Goal: Find specific page/section: Find specific page/section

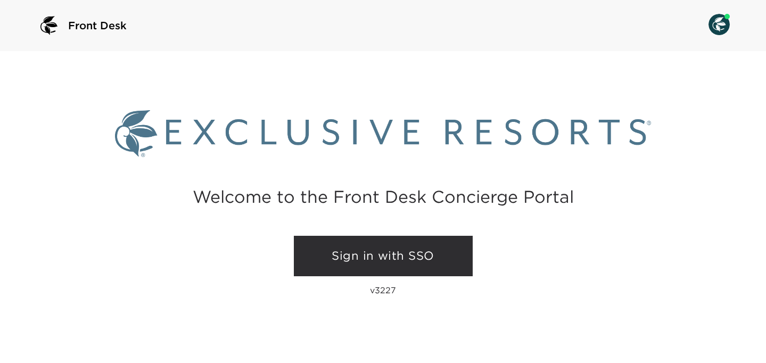
click at [375, 254] on link "Sign in with SSO" at bounding box center [383, 256] width 179 height 40
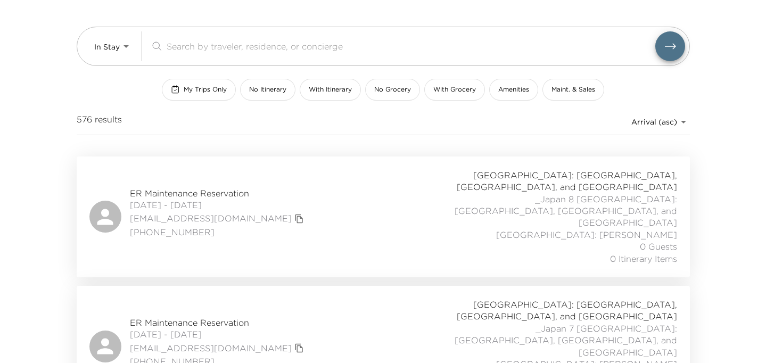
scroll to position [72, 0]
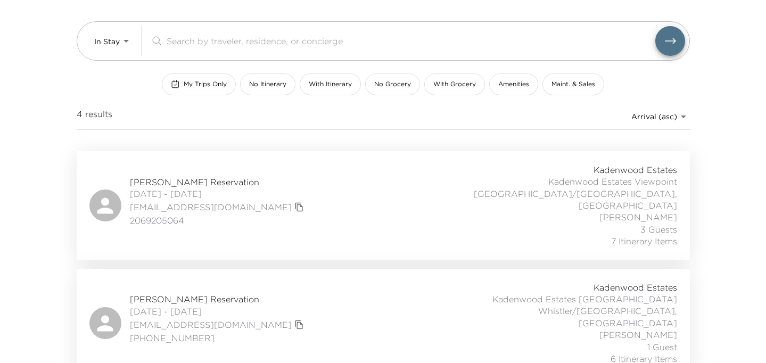
click at [205, 176] on span "Amy Fletcher Reservation" at bounding box center [218, 182] width 177 height 12
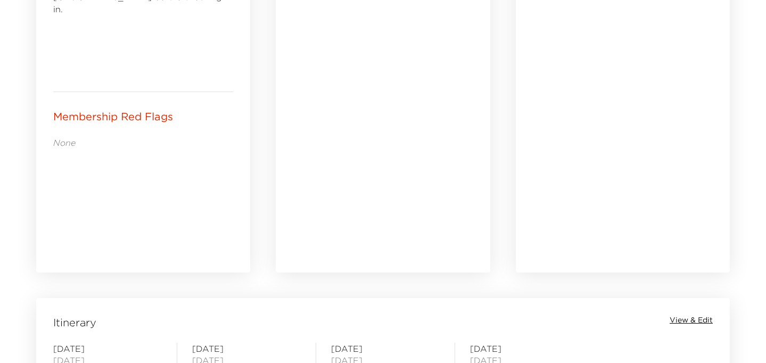
scroll to position [744, 0]
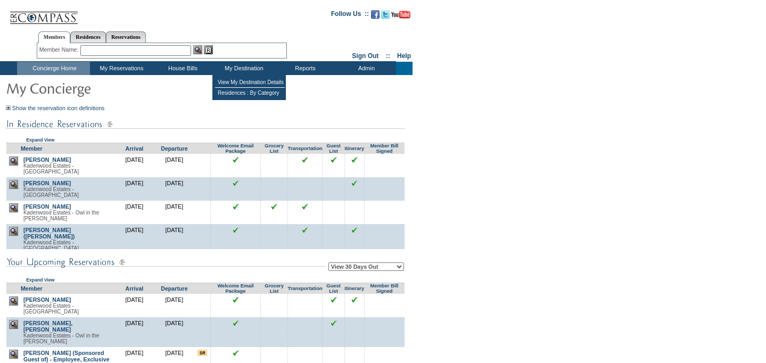
click at [238, 69] on td "My Destination" at bounding box center [242, 68] width 61 height 13
click at [243, 79] on td "View My Destination Details" at bounding box center [250, 82] width 70 height 11
